Goal: Task Accomplishment & Management: Manage account settings

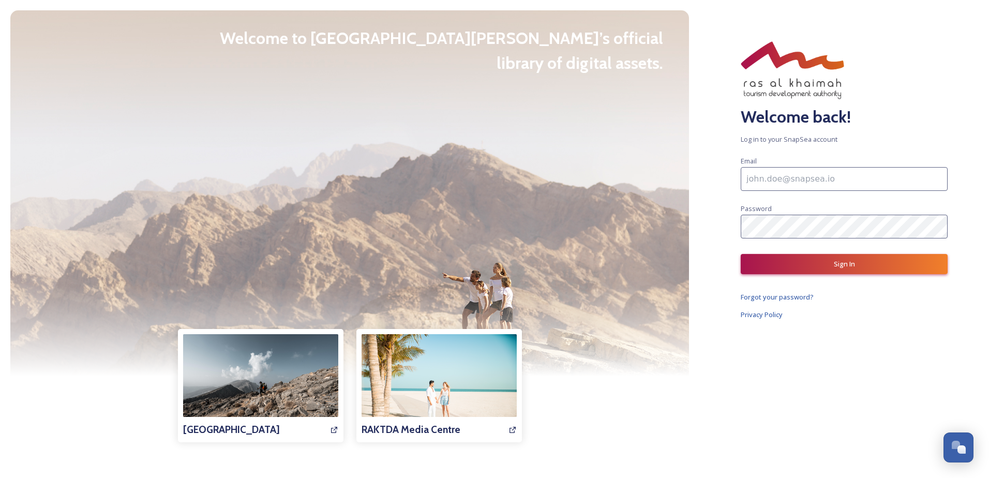
click at [824, 177] on input at bounding box center [844, 179] width 207 height 24
type input "[PERSON_NAME][EMAIL_ADDRESS][PERSON_NAME][DOMAIN_NAME]"
click at [772, 298] on span "Forgot your password?" at bounding box center [777, 296] width 73 height 9
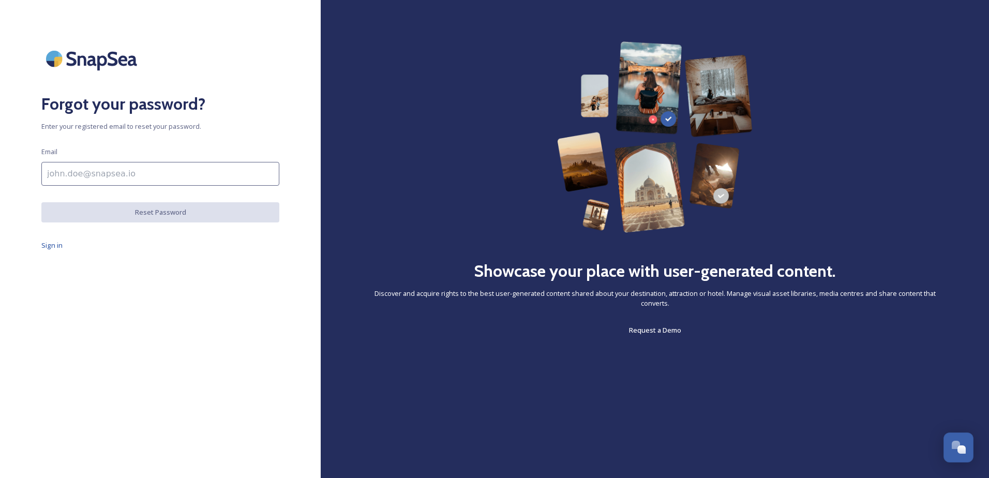
click at [78, 174] on input at bounding box center [160, 174] width 238 height 24
type input "[PERSON_NAME][EMAIL_ADDRESS][PERSON_NAME][DOMAIN_NAME]"
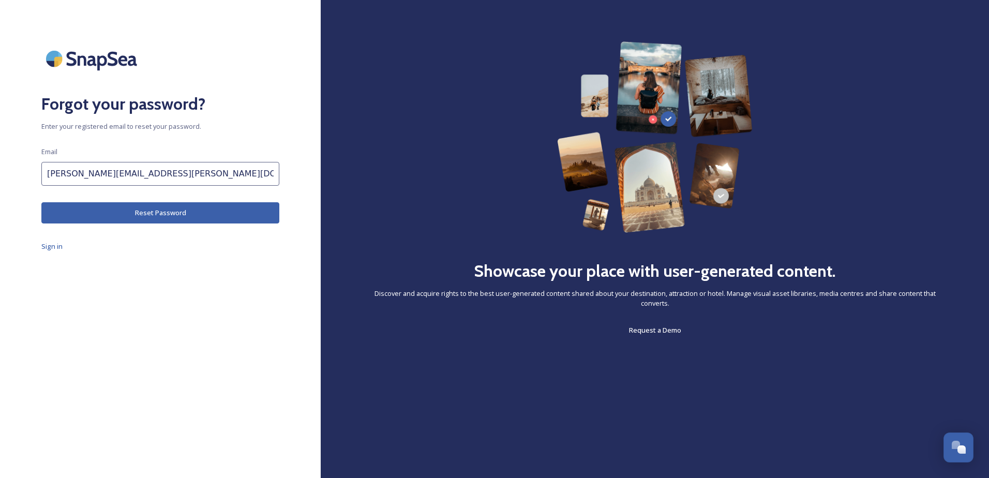
click at [123, 211] on button "Reset Password" at bounding box center [160, 212] width 238 height 21
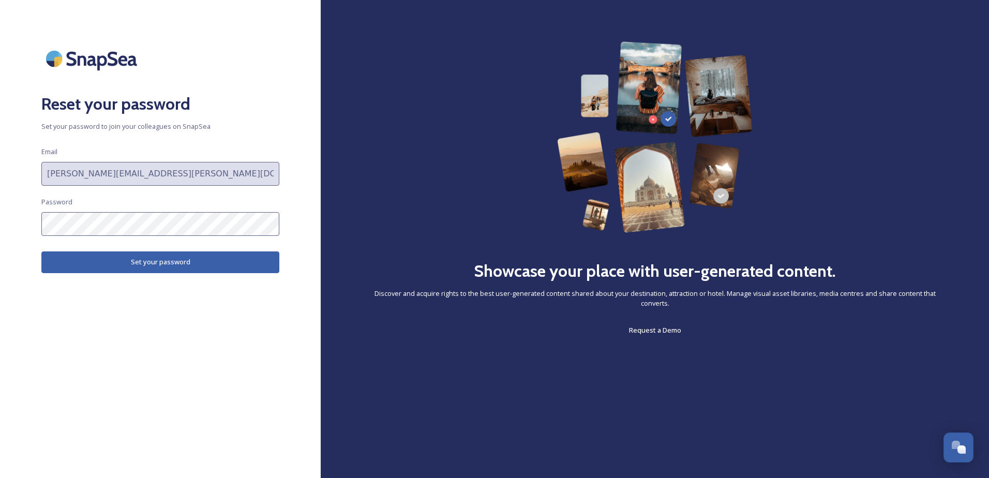
click at [145, 263] on button "Set your password" at bounding box center [160, 261] width 238 height 21
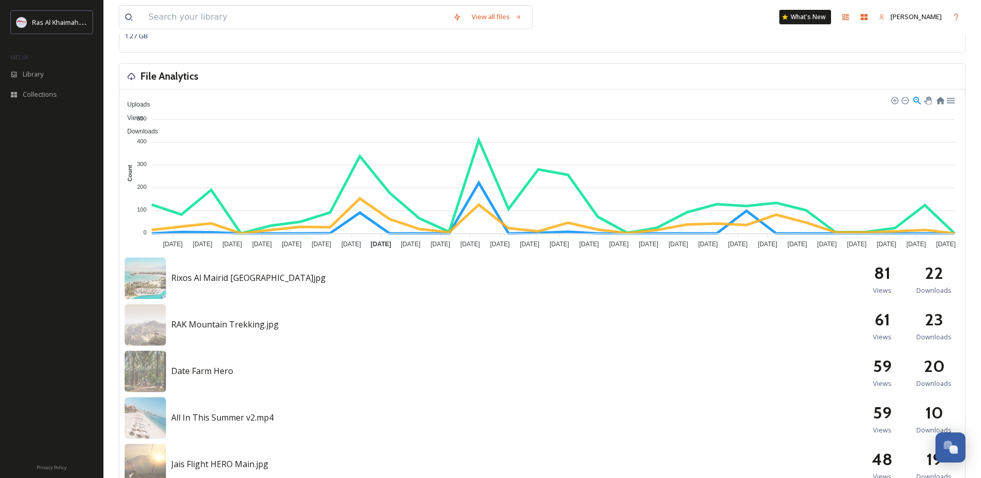
scroll to position [362, 0]
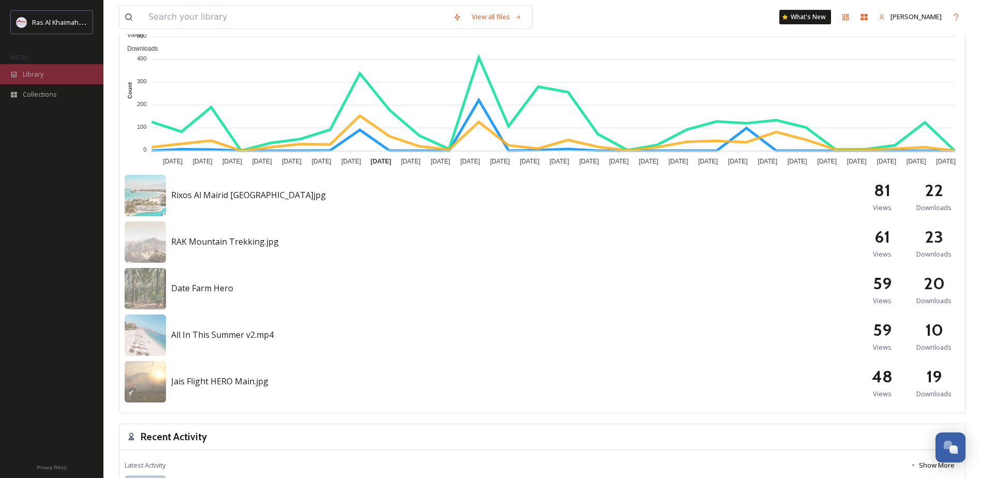
click at [45, 77] on div "Library" at bounding box center [51, 74] width 103 height 20
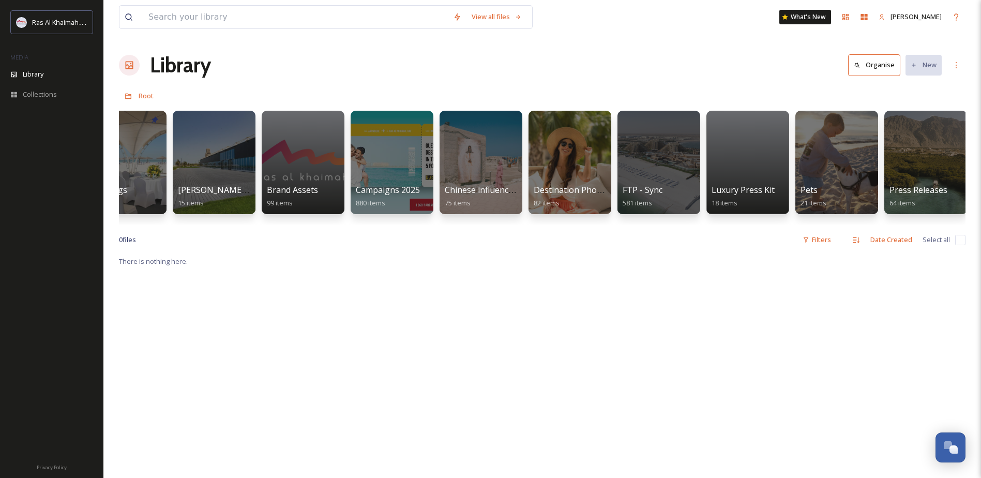
scroll to position [0, 1246]
